Goal: Information Seeking & Learning: Learn about a topic

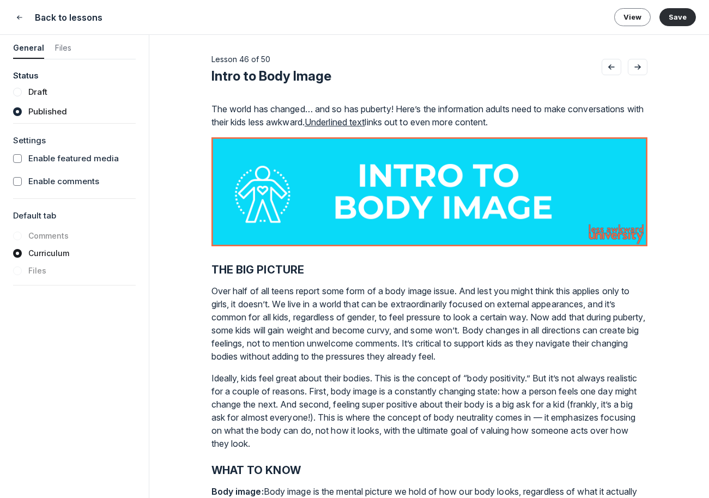
scroll to position [2154, 0]
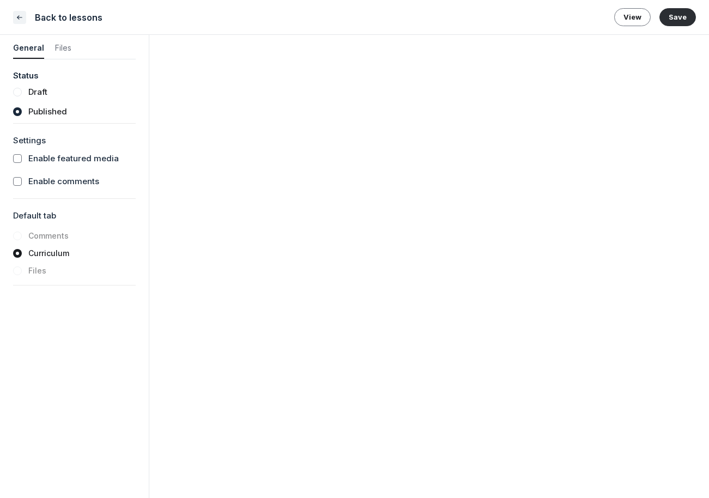
click at [20, 16] on icon "Close" at bounding box center [19, 17] width 9 height 11
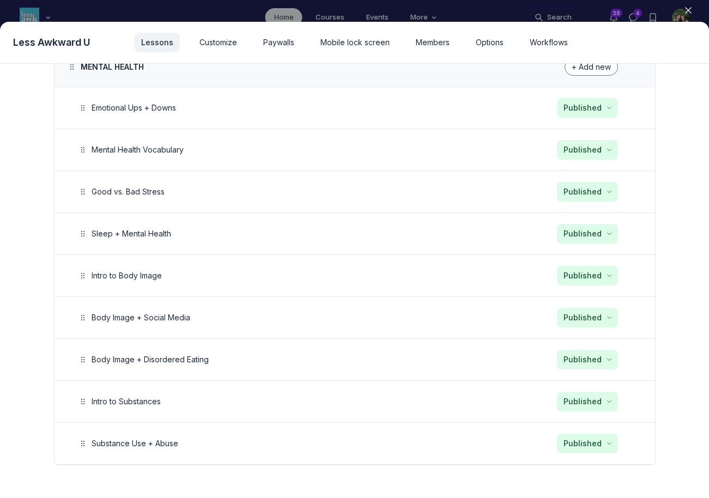
scroll to position [1474, 3595]
click at [28, 10] on div at bounding box center [354, 249] width 709 height 498
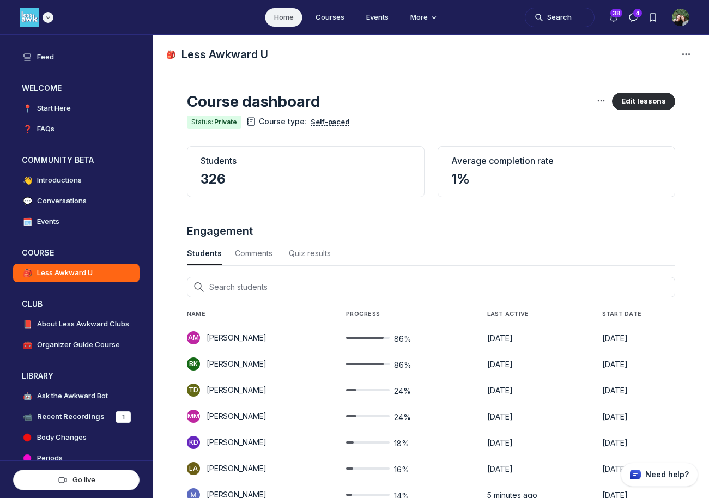
click at [28, 13] on img "Main navigation bar" at bounding box center [30, 18] width 20 height 20
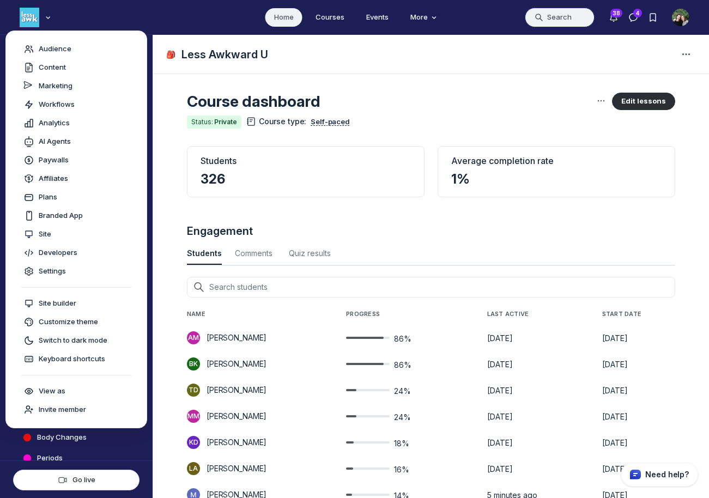
click at [560, 11] on button "Search" at bounding box center [559, 18] width 70 height 20
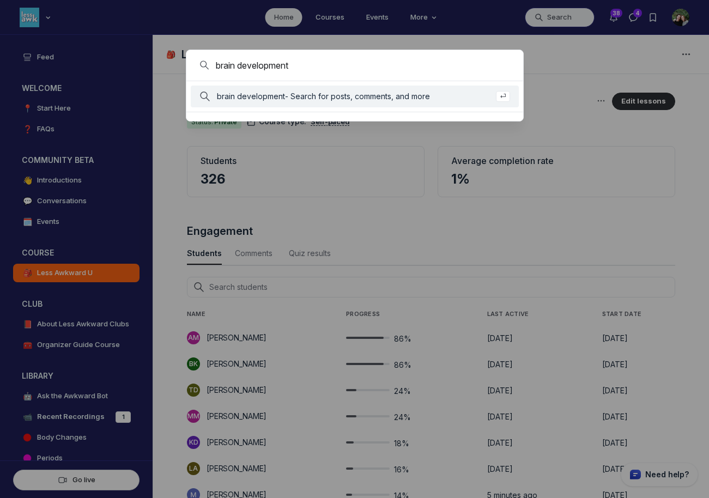
type input "brain development"
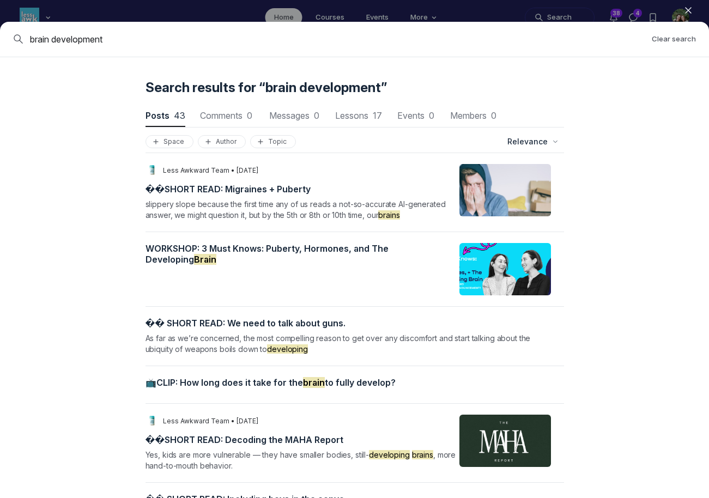
scroll to position [2633, 0]
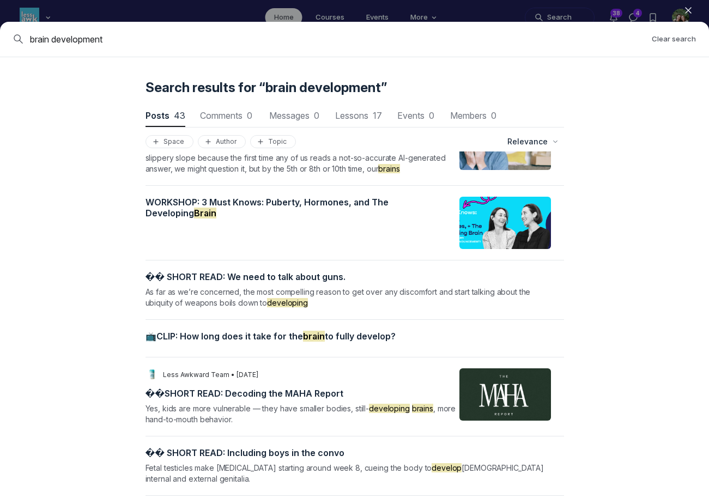
click at [686, 10] on icon "button" at bounding box center [687, 10] width 11 height 11
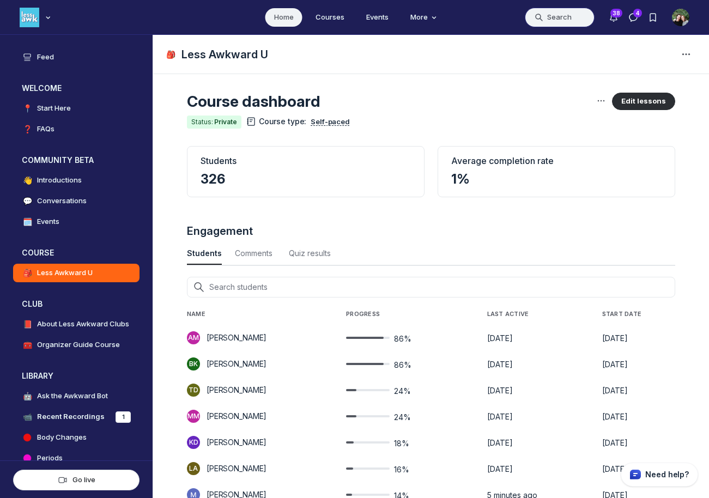
click at [542, 22] on button "Search" at bounding box center [559, 18] width 70 height 20
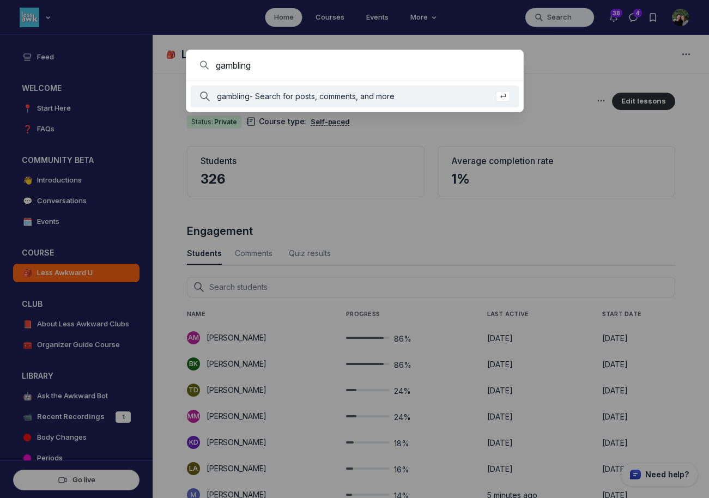
type input "gambling"
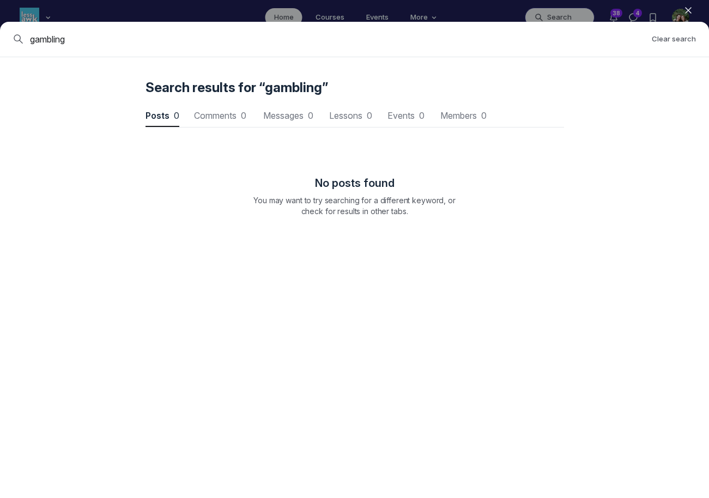
scroll to position [1474, 3282]
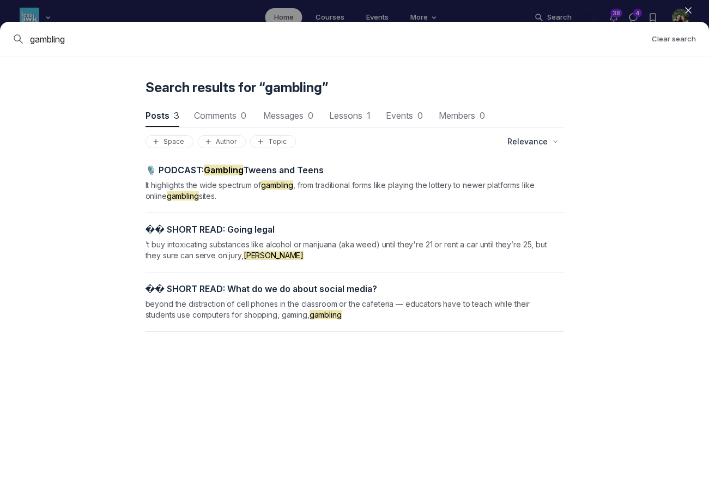
click at [297, 170] on span "🎙️ PODCAST: Gambling Tweens and Teens" at bounding box center [234, 169] width 178 height 11
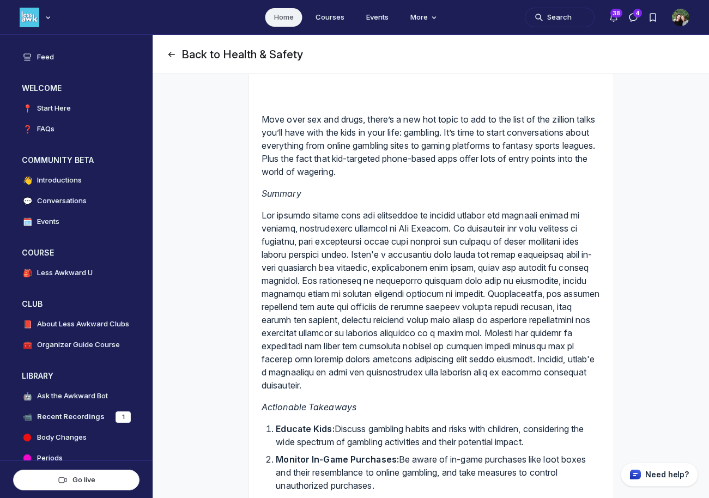
scroll to position [210, 0]
drag, startPoint x: 397, startPoint y: 429, endPoint x: 255, endPoint y: 107, distance: 351.9
click at [255, 107] on div "🎙️ PODCAST: Gambling Tweens and Teens Share Move over sex and drugs, there’s a …" at bounding box center [430, 279] width 365 height 805
copy div "Lore ipsu dol sit ametc, adipi’e s doe tem incid ut lab et dol magn al eni admi…"
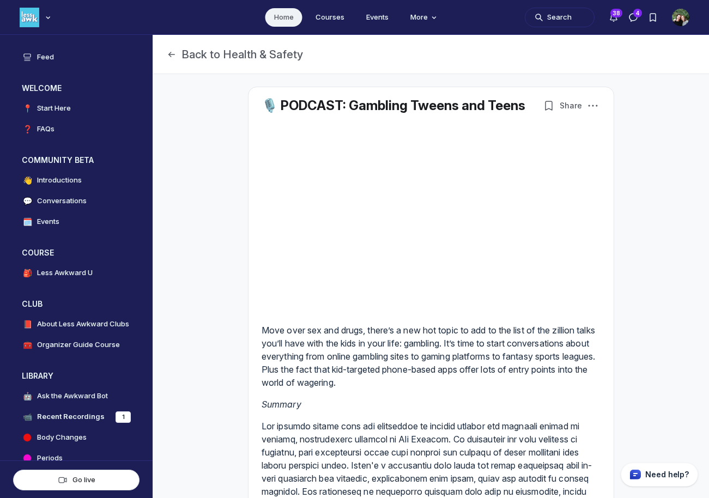
scroll to position [0, 0]
